Goal: Transaction & Acquisition: Book appointment/travel/reservation

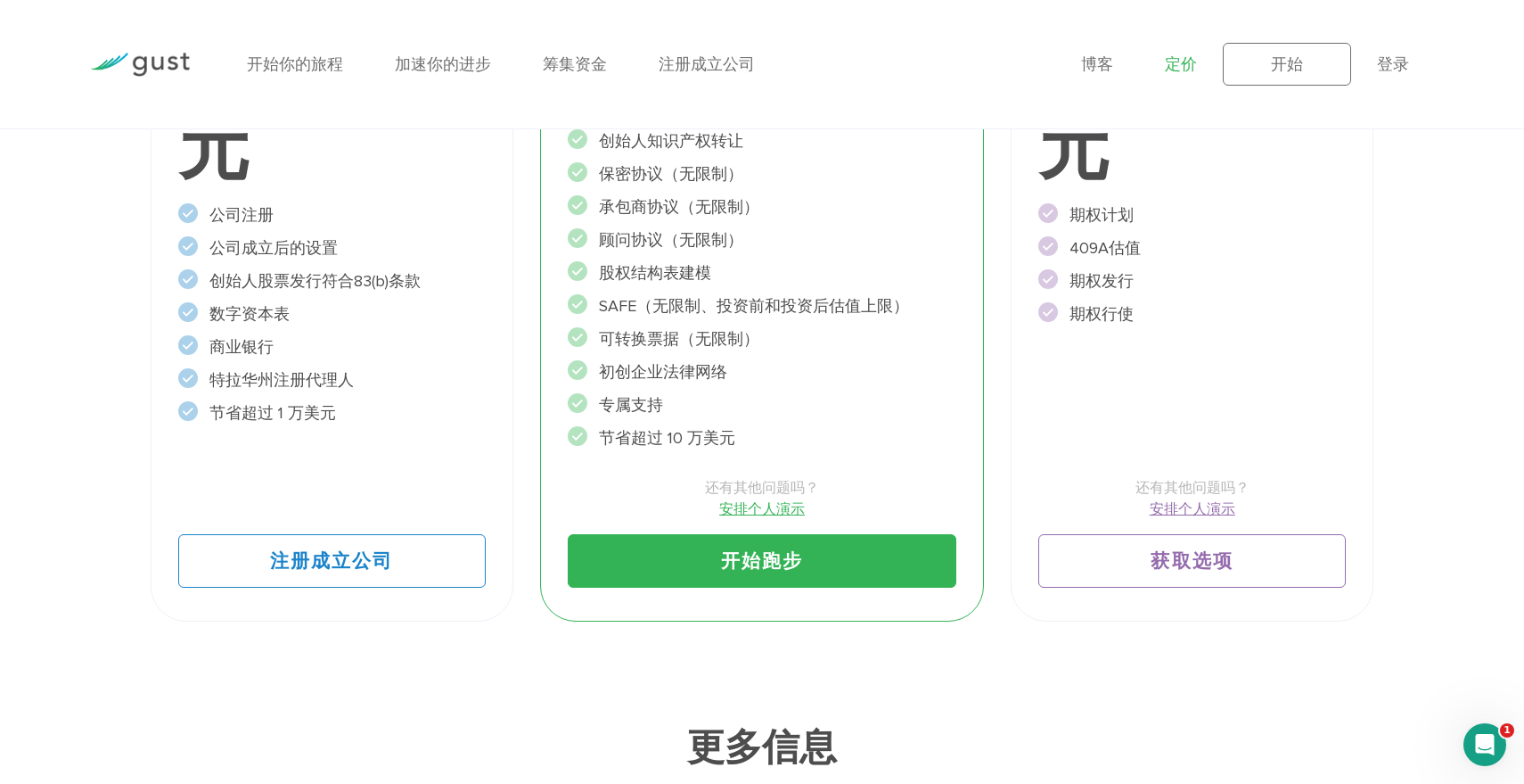
scroll to position [460, 0]
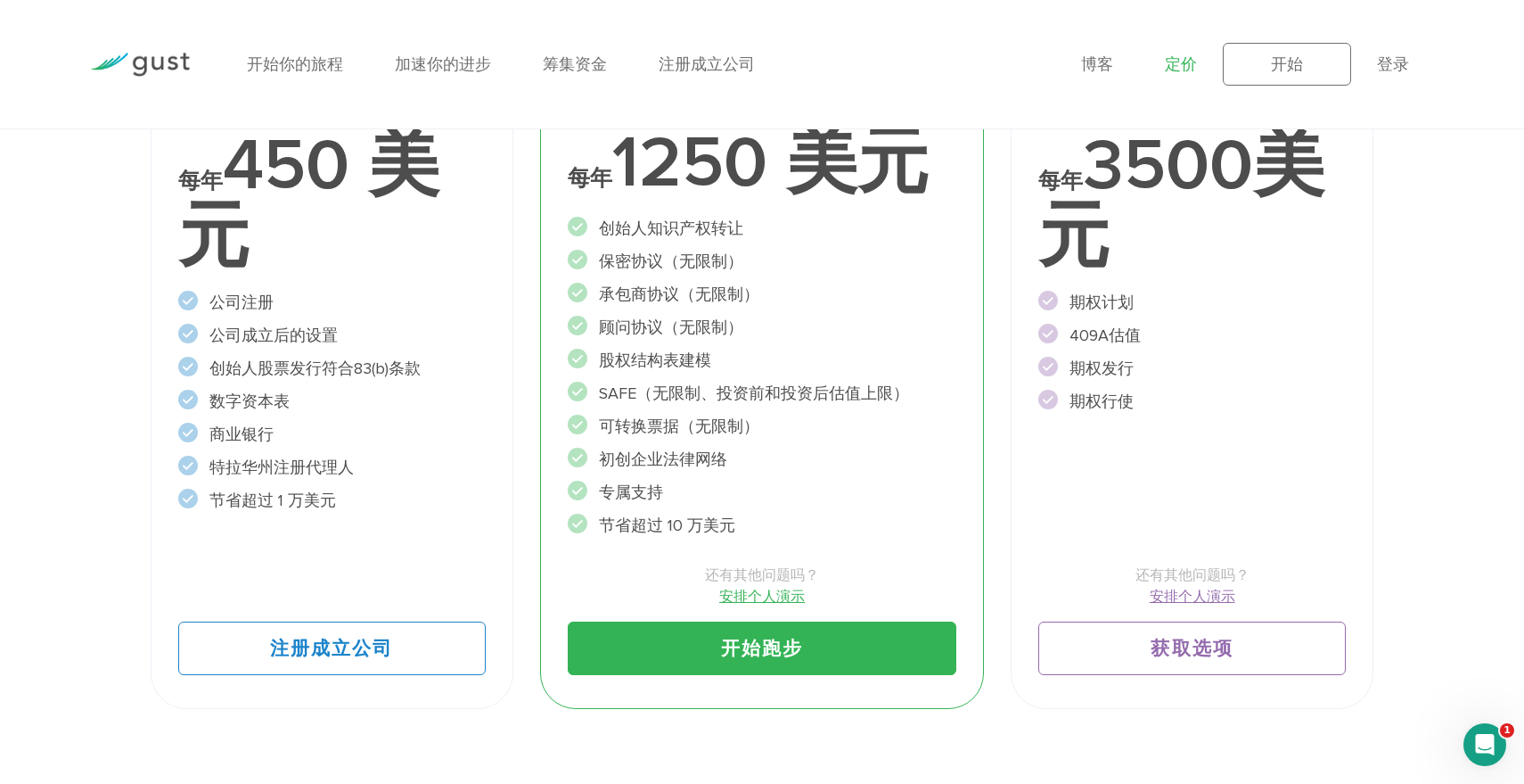
click at [753, 596] on font "安排个人演示" at bounding box center [762, 595] width 86 height 17
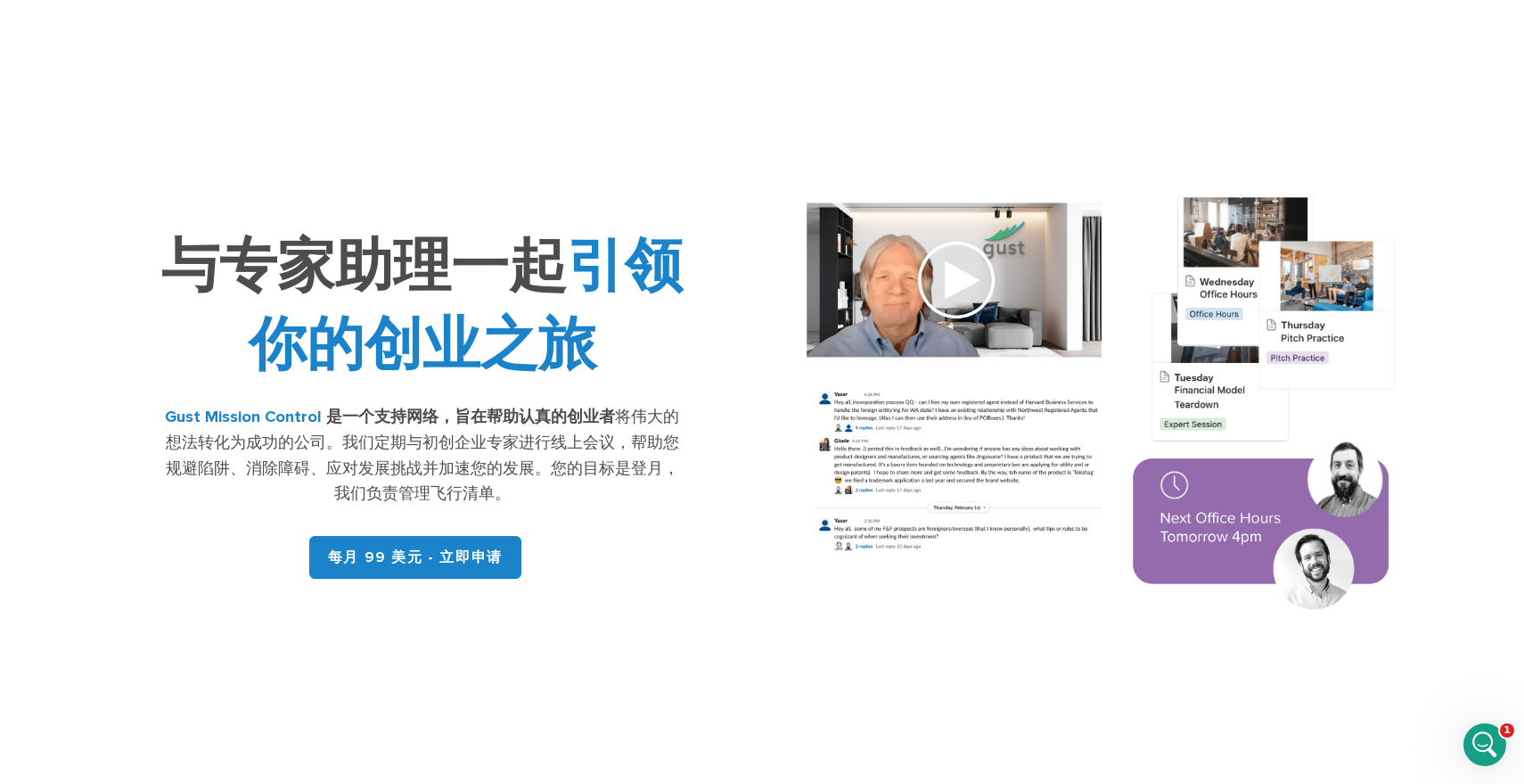
scroll to position [23, 0]
